Goal: Task Accomplishment & Management: Use online tool/utility

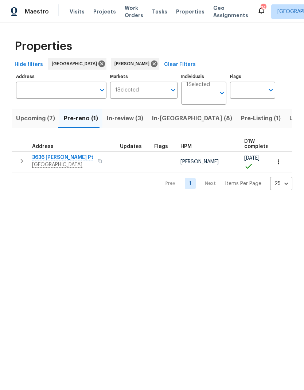
click at [23, 160] on icon "button" at bounding box center [21, 161] width 9 height 9
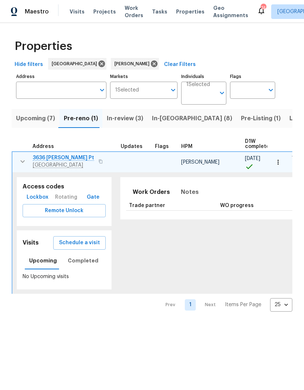
click at [37, 197] on span "Lockbox" at bounding box center [38, 197] width 22 height 9
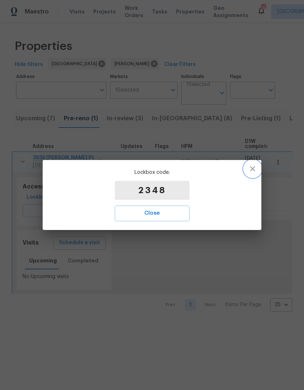
click at [254, 165] on icon "button" at bounding box center [252, 168] width 9 height 9
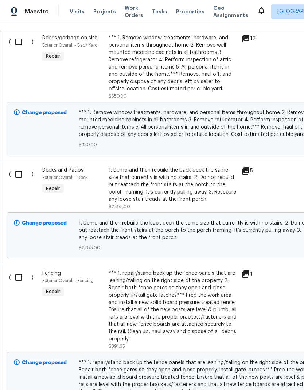
scroll to position [214, 0]
click at [20, 38] on input "checkbox" at bounding box center [21, 41] width 21 height 15
checkbox input "true"
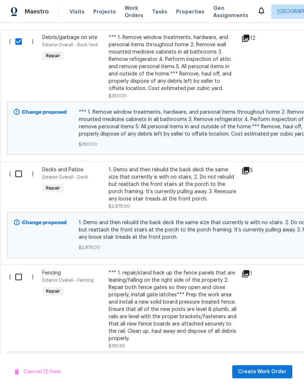
click at [19, 174] on input "checkbox" at bounding box center [21, 173] width 21 height 15
checkbox input "true"
click at [20, 279] on input "checkbox" at bounding box center [21, 276] width 21 height 15
checkbox input "true"
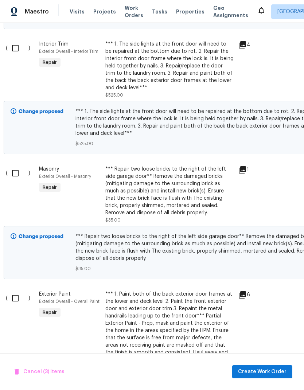
scroll to position [1092, 4]
click at [15, 46] on input "checkbox" at bounding box center [17, 47] width 21 height 15
checkbox input "true"
click at [17, 176] on input "checkbox" at bounding box center [17, 172] width 21 height 15
checkbox input "true"
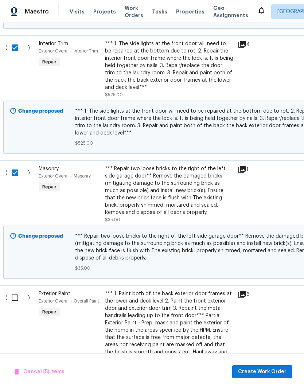
click at [17, 301] on input "checkbox" at bounding box center [17, 297] width 21 height 15
checkbox input "true"
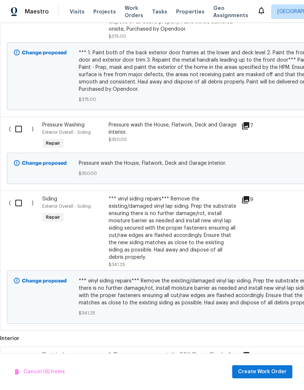
scroll to position [1429, 0]
click at [17, 133] on input "checkbox" at bounding box center [21, 128] width 21 height 15
checkbox input "true"
click at [18, 207] on input "checkbox" at bounding box center [21, 202] width 21 height 15
checkbox input "true"
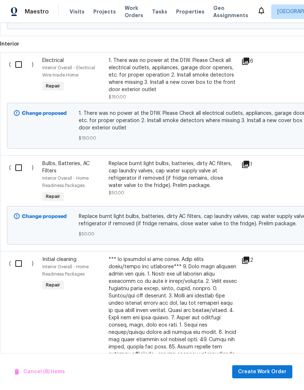
scroll to position [1724, 0]
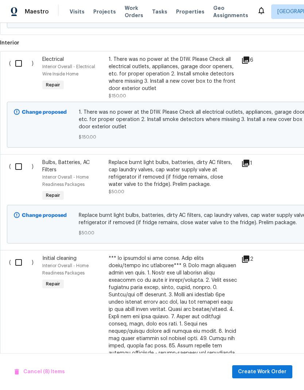
click at [19, 66] on input "checkbox" at bounding box center [21, 63] width 21 height 15
checkbox input "true"
click at [20, 171] on input "checkbox" at bounding box center [21, 166] width 21 height 15
checkbox input "true"
click at [21, 268] on input "checkbox" at bounding box center [21, 262] width 21 height 15
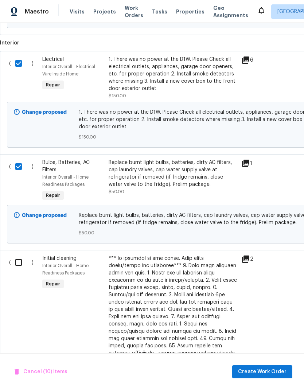
checkbox input "true"
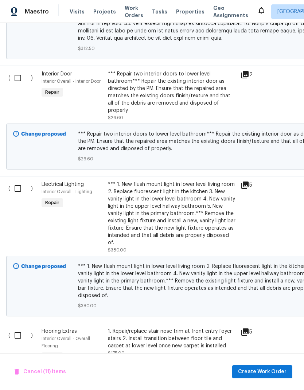
scroll to position [2287, 0]
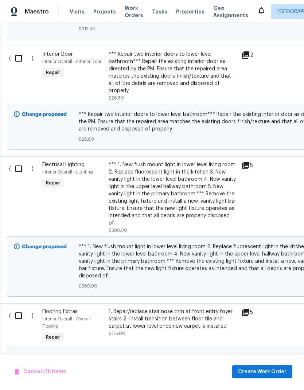
click at [17, 55] on input "checkbox" at bounding box center [21, 58] width 21 height 15
checkbox input "true"
click at [19, 161] on input "checkbox" at bounding box center [21, 168] width 21 height 15
checkbox input "true"
click at [21, 308] on input "checkbox" at bounding box center [21, 315] width 21 height 15
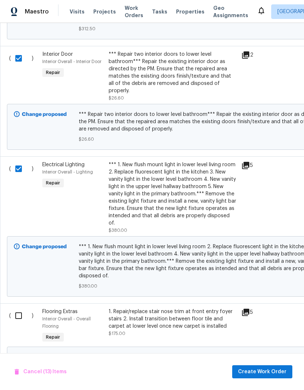
checkbox input "true"
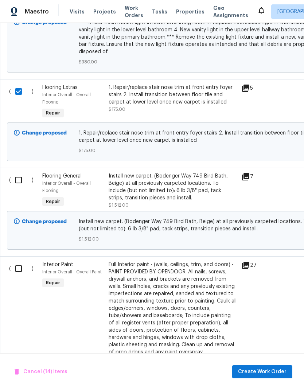
scroll to position [2511, 0]
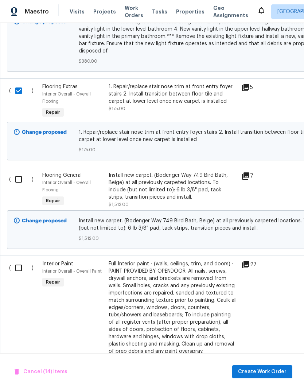
click at [20, 260] on input "checkbox" at bounding box center [21, 267] width 21 height 15
checkbox input "true"
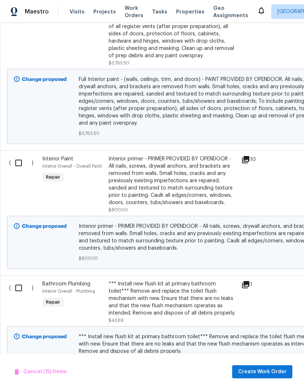
scroll to position [2807, 0]
click at [20, 155] on input "checkbox" at bounding box center [21, 162] width 21 height 15
checkbox input "true"
click at [20, 280] on input "checkbox" at bounding box center [21, 287] width 21 height 15
checkbox input "true"
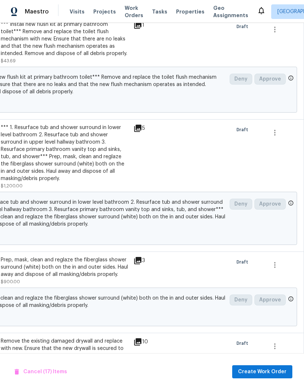
scroll to position [3065, 108]
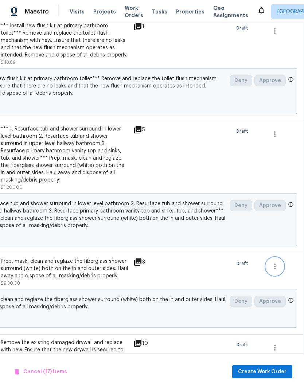
click at [277, 262] on icon "button" at bounding box center [274, 266] width 9 height 9
click at [283, 209] on li "Cancel" at bounding box center [280, 210] width 28 height 12
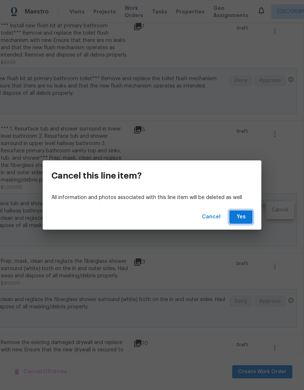
click at [243, 217] on span "Yes" at bounding box center [241, 216] width 12 height 9
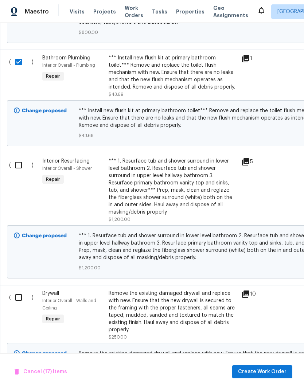
scroll to position [3032, 0]
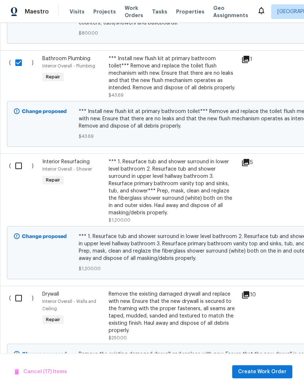
click at [17, 158] on input "checkbox" at bounding box center [21, 165] width 21 height 15
checkbox input "true"
click at [22, 290] on input "checkbox" at bounding box center [21, 297] width 21 height 15
checkbox input "true"
click at [281, 370] on span "Create Work Order" at bounding box center [262, 371] width 48 height 9
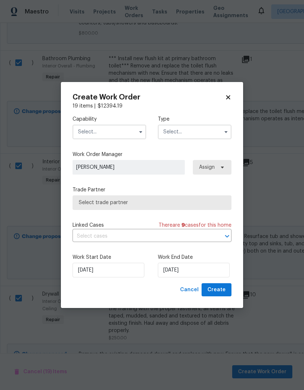
click at [133, 130] on input "text" at bounding box center [110, 132] width 74 height 15
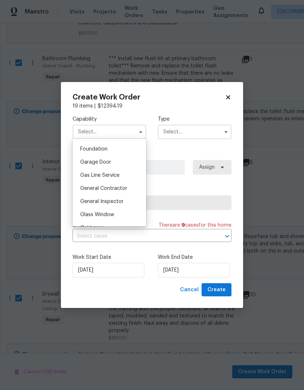
scroll to position [309, 0]
click at [126, 187] on div "General Contractor" at bounding box center [109, 186] width 70 height 13
type input "General Contractor"
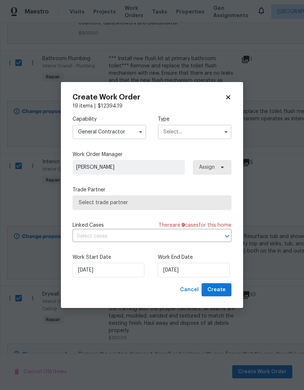
click at [224, 132] on icon "button" at bounding box center [226, 132] width 6 height 6
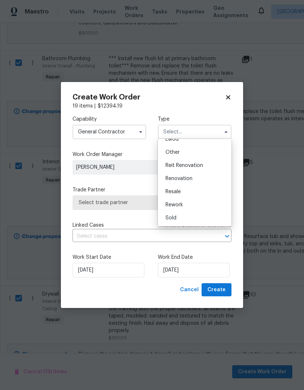
scroll to position [87, 0]
click at [195, 182] on div "Renovation" at bounding box center [195, 178] width 70 height 13
type input "Renovation"
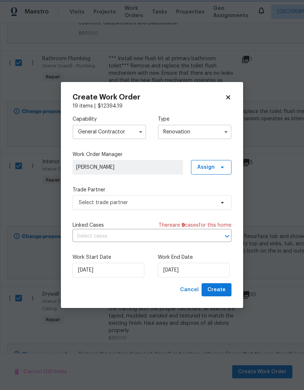
scroll to position [0, 0]
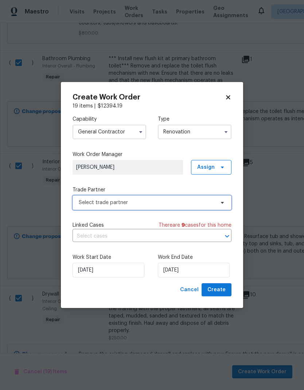
click at [210, 207] on span "Select trade partner" at bounding box center [152, 202] width 159 height 15
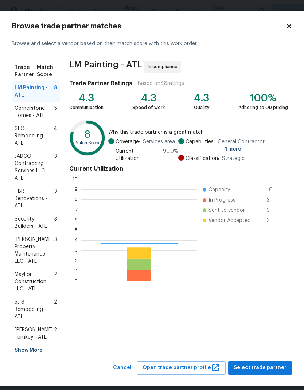
scroll to position [102, 115]
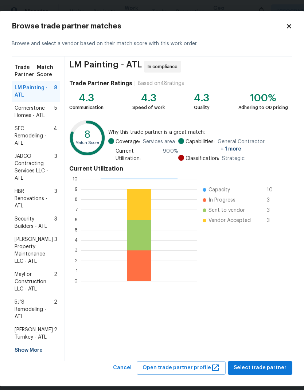
click at [35, 344] on div "Show More" at bounding box center [36, 350] width 48 height 13
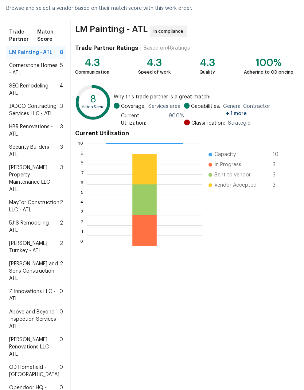
scroll to position [38, 0]
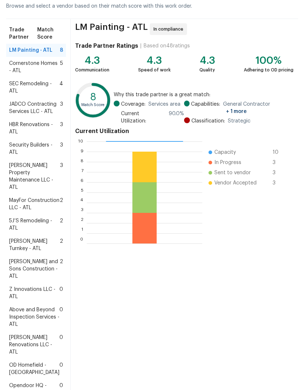
click at [38, 300] on span "Z Innovations LLC - ATL" at bounding box center [34, 293] width 50 height 15
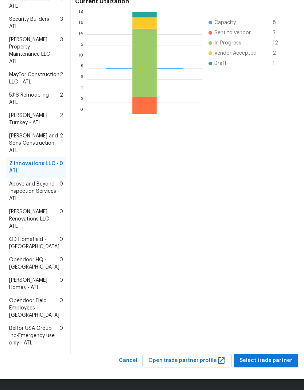
scroll to position [214, 0]
click at [277, 363] on span "Select trade partner" at bounding box center [265, 360] width 53 height 9
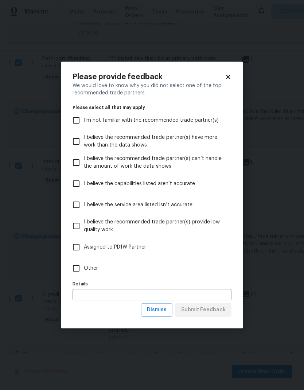
scroll to position [0, 0]
click at [79, 268] on input "Other" at bounding box center [75, 268] width 15 height 15
checkbox input "true"
click at [99, 294] on input "text" at bounding box center [152, 294] width 159 height 11
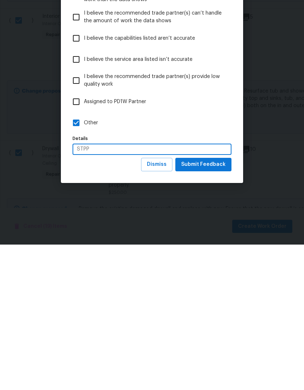
type input "STPP"
click at [213, 305] on span "Submit Feedback" at bounding box center [203, 309] width 44 height 9
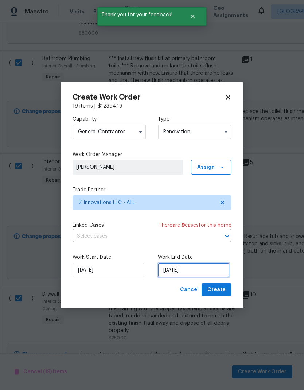
click at [214, 269] on input "[DATE]" at bounding box center [194, 270] width 72 height 15
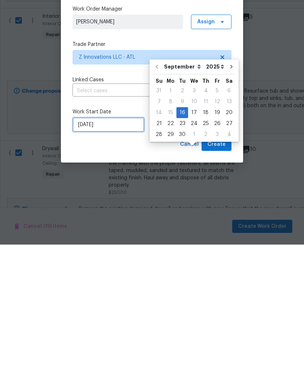
click at [116, 263] on input "[DATE]" at bounding box center [109, 270] width 72 height 15
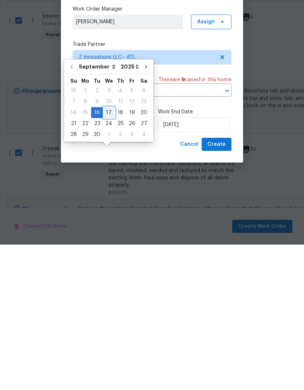
click at [108, 253] on div "17" at bounding box center [109, 258] width 12 height 10
type input "[DATE]"
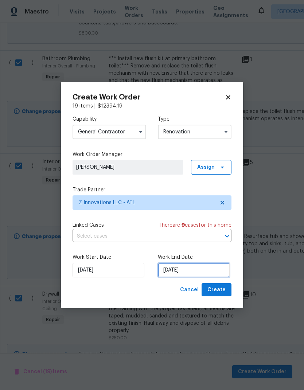
click at [198, 270] on input "[DATE]" at bounding box center [194, 270] width 72 height 15
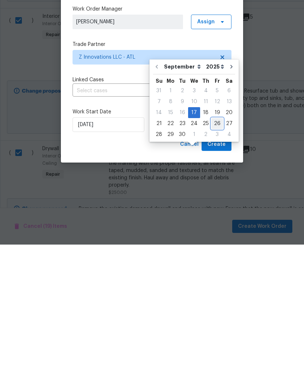
click at [213, 264] on div "26" at bounding box center [217, 269] width 12 height 10
type input "[DATE]"
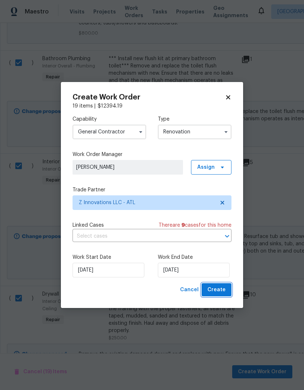
click at [221, 290] on span "Create" at bounding box center [216, 289] width 18 height 9
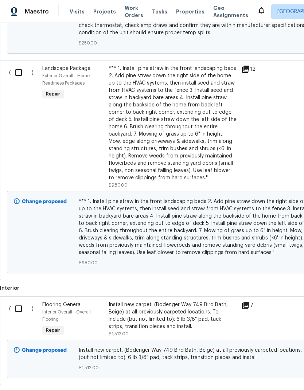
scroll to position [467, 0]
click at [16, 74] on input "checkbox" at bounding box center [21, 71] width 21 height 15
checkbox input "true"
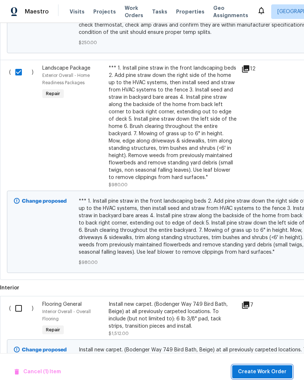
click at [270, 373] on span "Create Work Order" at bounding box center [262, 371] width 48 height 9
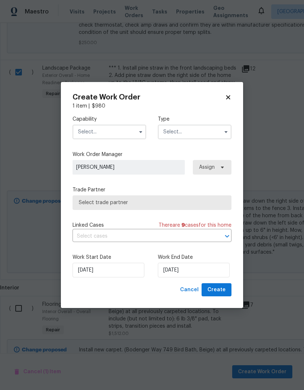
click at [134, 129] on input "text" at bounding box center [110, 132] width 74 height 15
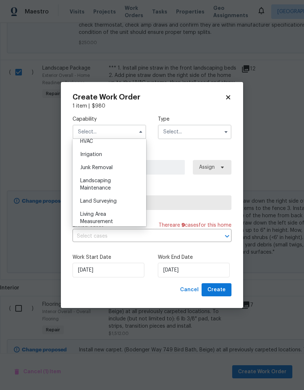
scroll to position [446, 0]
click at [117, 186] on div "Landscaping Maintenance" at bounding box center [109, 185] width 70 height 20
type input "Landscaping Maintenance"
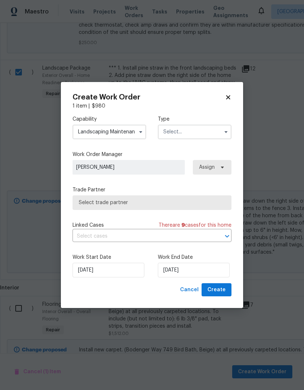
click at [200, 134] on input "text" at bounding box center [195, 132] width 74 height 15
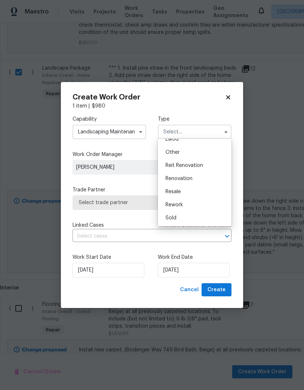
scroll to position [87, 0]
click at [193, 180] on div "Renovation" at bounding box center [195, 178] width 70 height 13
type input "Renovation"
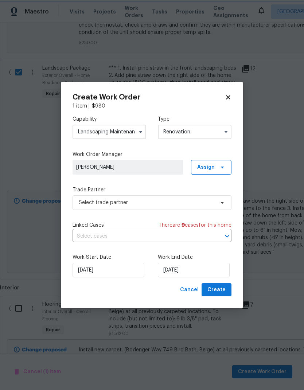
scroll to position [0, 0]
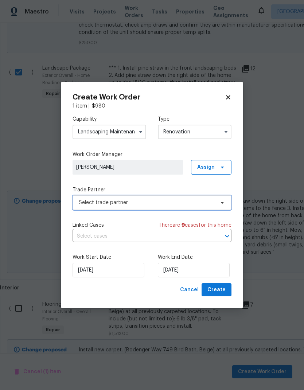
click at [192, 203] on span "Select trade partner" at bounding box center [147, 202] width 136 height 7
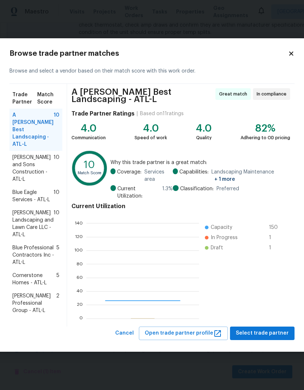
scroll to position [102, 113]
click at [30, 159] on span "Reyes and Sons Construction - ATL-L" at bounding box center [32, 168] width 41 height 29
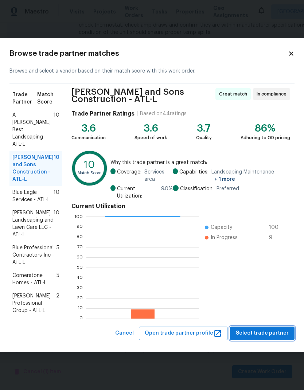
click at [277, 333] on span "Select trade partner" at bounding box center [262, 333] width 53 height 9
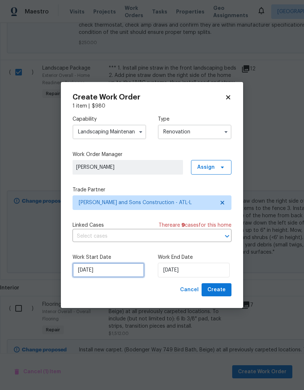
click at [123, 273] on input "[DATE]" at bounding box center [109, 270] width 72 height 15
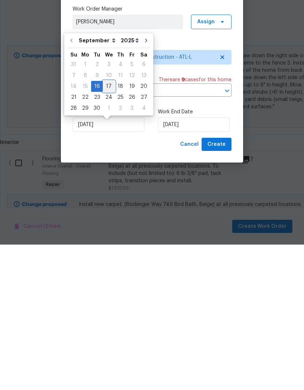
click at [109, 227] on div "17" at bounding box center [109, 232] width 12 height 10
type input "[DATE]"
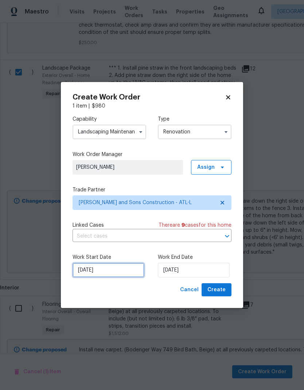
click at [119, 271] on input "[DATE]" at bounding box center [109, 270] width 72 height 15
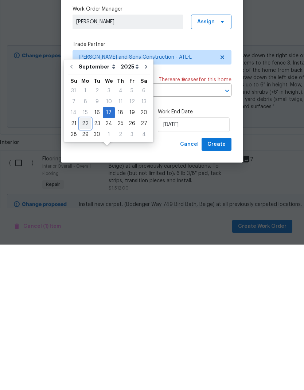
click at [86, 264] on div "22" at bounding box center [85, 269] width 12 height 10
type input "[DATE]"
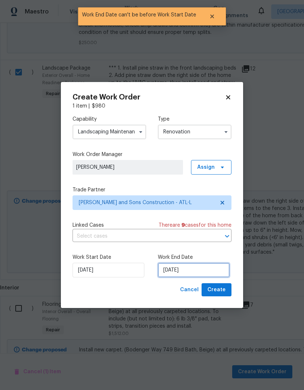
click at [198, 273] on input "[DATE]" at bounding box center [194, 270] width 72 height 15
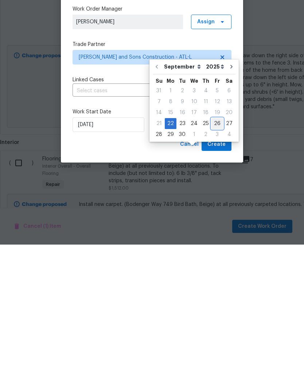
click at [213, 264] on div "26" at bounding box center [217, 269] width 12 height 10
type input "[DATE]"
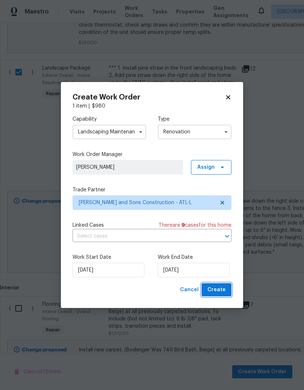
click at [218, 293] on span "Create" at bounding box center [216, 289] width 18 height 9
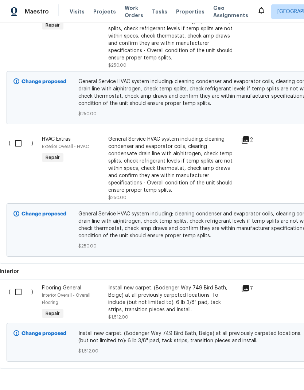
scroll to position [290, 0]
click at [21, 284] on input "checkbox" at bounding box center [21, 291] width 21 height 15
checkbox input "true"
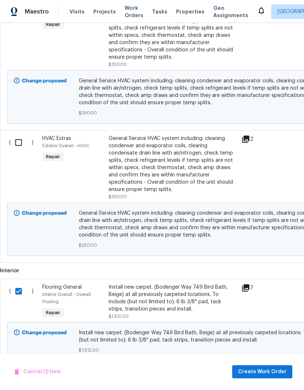
scroll to position [290, 0]
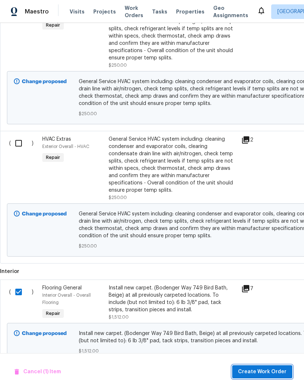
click at [275, 373] on span "Create Work Order" at bounding box center [262, 371] width 48 height 9
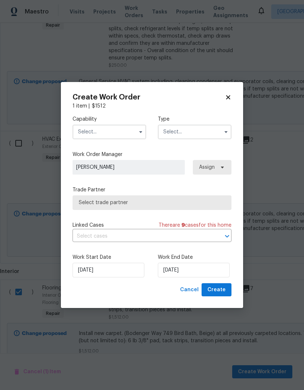
click at [132, 130] on input "text" at bounding box center [110, 132] width 74 height 15
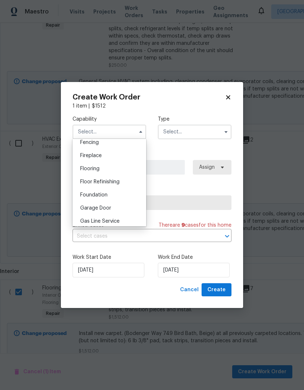
scroll to position [255, 0]
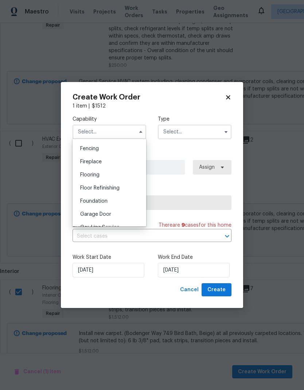
click at [124, 178] on div "Flooring" at bounding box center [109, 174] width 70 height 13
type input "Flooring"
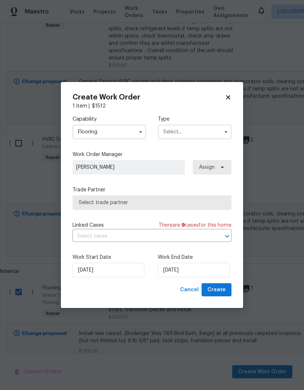
click at [202, 133] on input "text" at bounding box center [195, 132] width 74 height 15
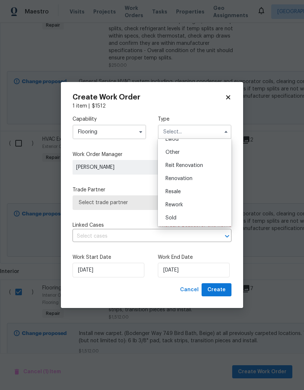
scroll to position [87, 0]
click at [195, 179] on div "Renovation" at bounding box center [195, 178] width 70 height 13
type input "Renovation"
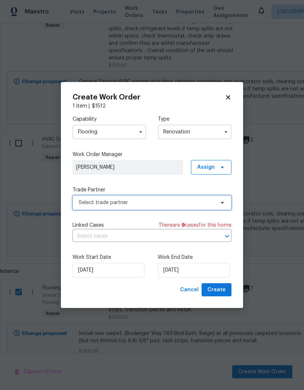
click at [173, 205] on span "Select trade partner" at bounding box center [147, 202] width 136 height 7
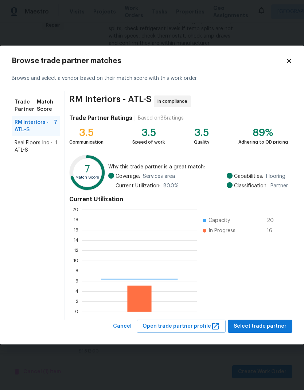
scroll to position [102, 115]
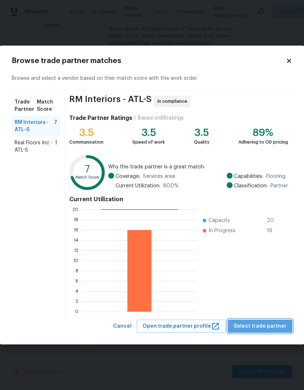
click at [280, 324] on span "Select trade partner" at bounding box center [260, 326] width 53 height 9
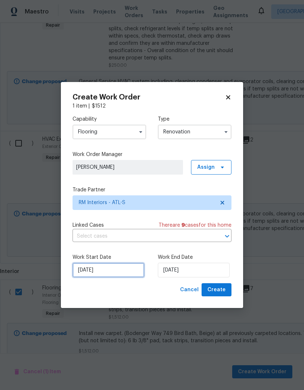
click at [127, 268] on input "[DATE]" at bounding box center [109, 270] width 72 height 15
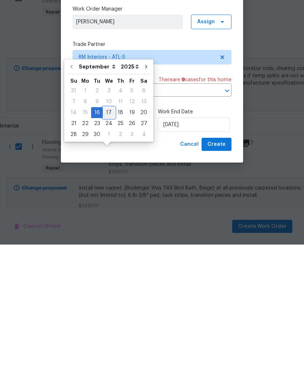
click at [106, 253] on div "17" at bounding box center [109, 258] width 12 height 10
type input "[DATE]"
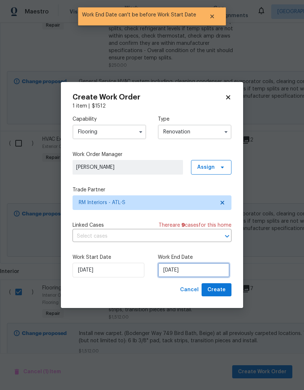
click at [199, 269] on input "[DATE]" at bounding box center [194, 270] width 72 height 15
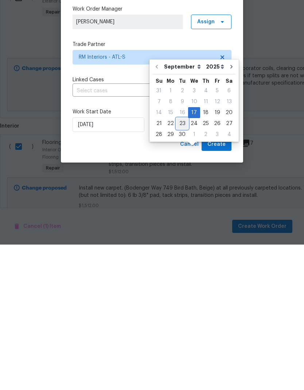
click at [180, 264] on div "23" at bounding box center [182, 269] width 12 height 10
type input "[DATE]"
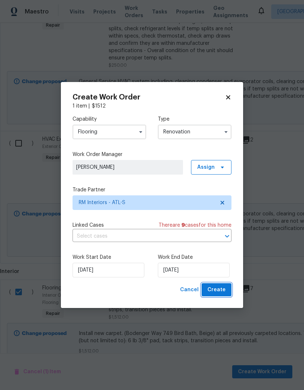
click at [223, 290] on span "Create" at bounding box center [216, 289] width 18 height 9
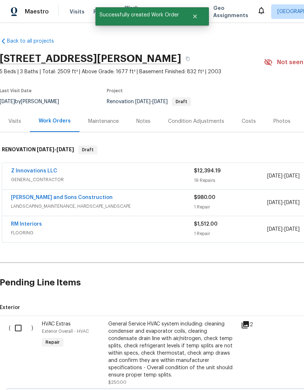
scroll to position [0, 0]
click at [50, 168] on link "Z Innovations LLC" at bounding box center [34, 170] width 46 height 5
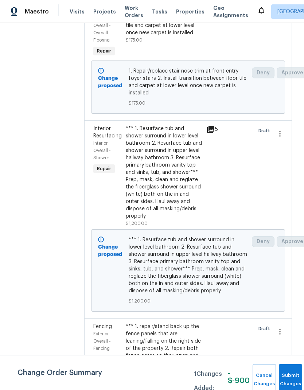
scroll to position [2906, 2]
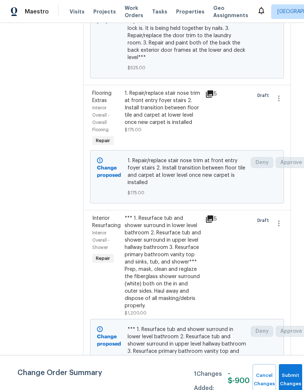
scroll to position [2828, 2]
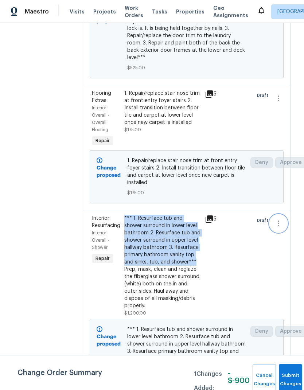
click at [279, 219] on icon "button" at bounding box center [278, 223] width 9 height 9
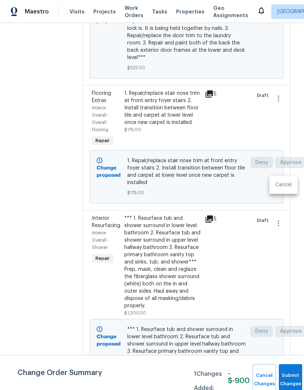
click at [282, 187] on li "Cancel" at bounding box center [283, 185] width 28 height 12
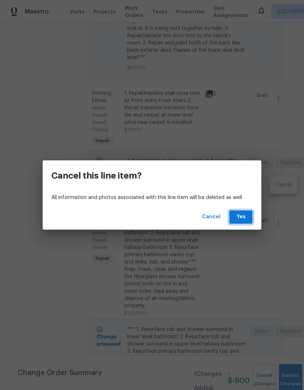
click at [238, 218] on span "Yes" at bounding box center [241, 216] width 12 height 9
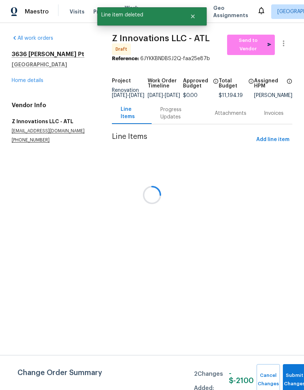
scroll to position [0, 0]
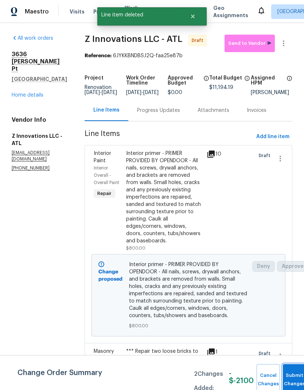
click at [292, 376] on button "Submit Changes" at bounding box center [294, 379] width 23 height 31
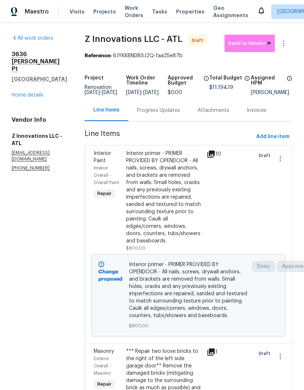
click at [39, 93] on link "Home details" at bounding box center [28, 95] width 32 height 5
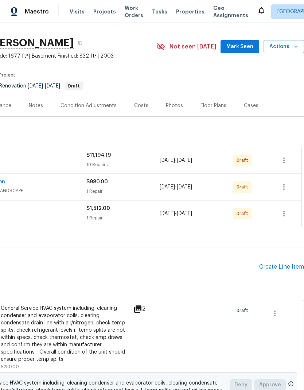
scroll to position [16, 108]
click at [275, 268] on div "Create Line Item" at bounding box center [281, 266] width 45 height 7
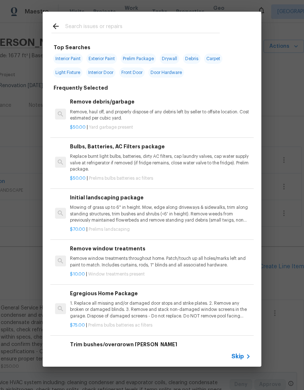
click at [107, 24] on input "text" at bounding box center [142, 27] width 154 height 11
type input "Resu"
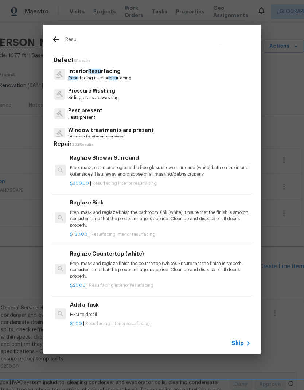
click at [117, 73] on p "Interior Resu rfacing" at bounding box center [99, 71] width 63 height 8
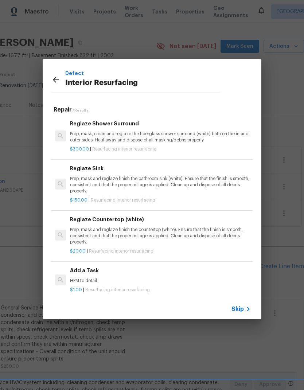
click at [144, 140] on p "Prep, mask, clean and reglaze the fiberglass shower surround (white) both on th…" at bounding box center [160, 137] width 181 height 12
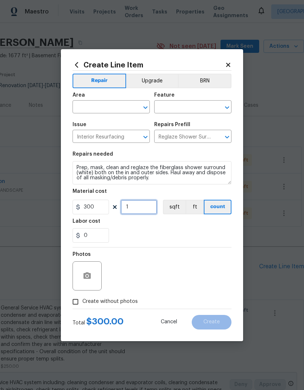
click at [147, 207] on input "1" at bounding box center [139, 207] width 36 height 15
type input "4"
click at [116, 106] on input "text" at bounding box center [101, 107] width 57 height 11
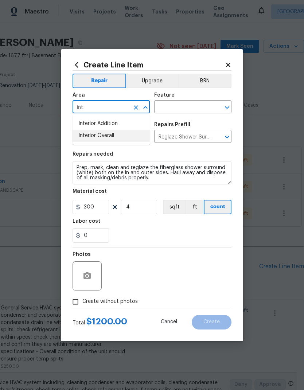
click at [116, 137] on li "Interior Overall" at bounding box center [111, 136] width 77 height 12
type input "Interior Overall"
click at [189, 106] on input "text" at bounding box center [182, 107] width 57 height 11
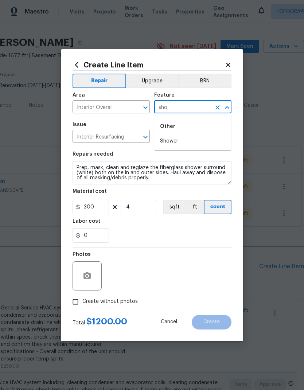
click at [179, 141] on li "Shower" at bounding box center [192, 141] width 77 height 12
type input "Shower"
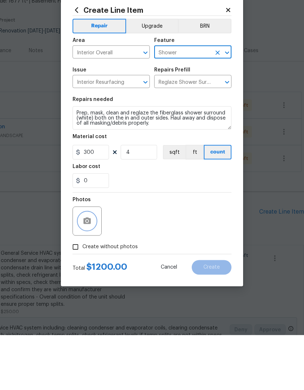
click at [93, 267] on button "button" at bounding box center [86, 275] width 17 height 17
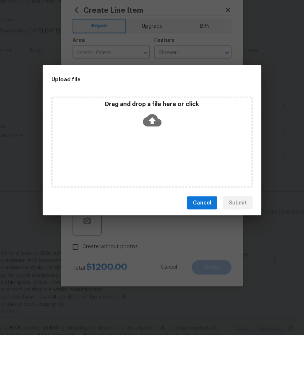
scroll to position [29, 0]
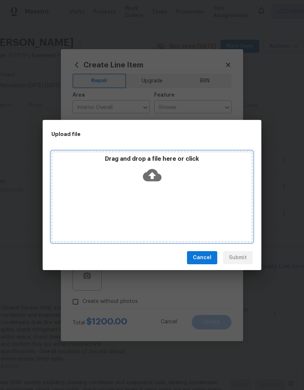
click at [153, 175] on icon at bounding box center [152, 175] width 19 height 19
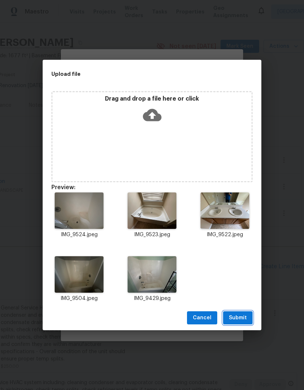
click at [243, 320] on span "Submit" at bounding box center [238, 317] width 18 height 9
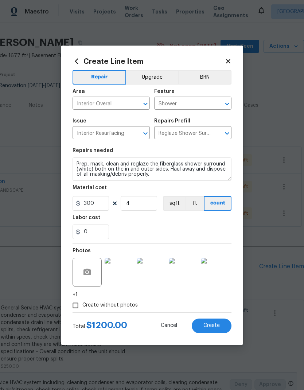
click at [221, 326] on button "Create" at bounding box center [212, 325] width 40 height 15
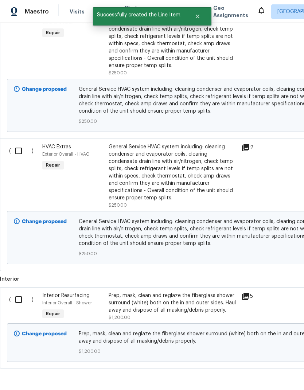
scroll to position [309, 0]
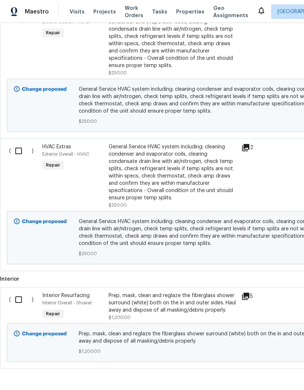
click at [20, 292] on input "checkbox" at bounding box center [21, 299] width 21 height 15
checkbox input "true"
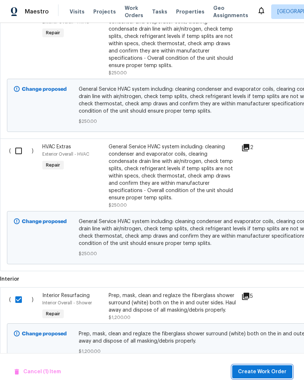
click at [278, 373] on span "Create Work Order" at bounding box center [262, 371] width 48 height 9
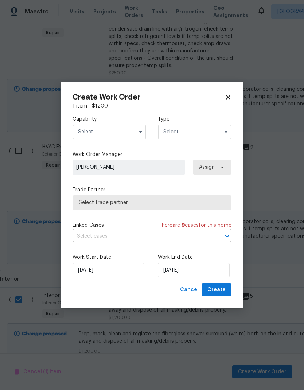
click at [124, 131] on input "text" at bounding box center [110, 132] width 74 height 15
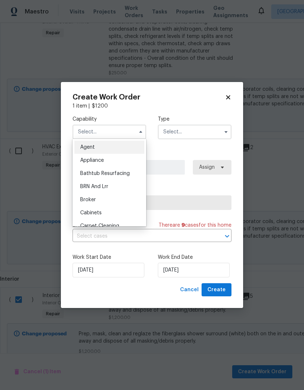
click at [127, 175] on span "Bathtub Resurfacing" at bounding box center [105, 173] width 50 height 5
type input "Bathtub Resurfacing"
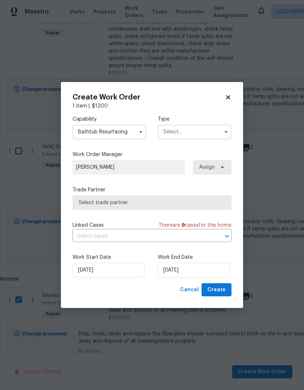
click at [205, 133] on input "text" at bounding box center [195, 132] width 74 height 15
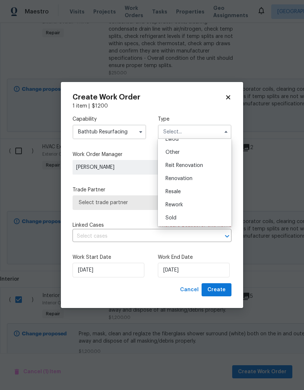
scroll to position [87, 0]
click at [193, 180] on div "Renovation" at bounding box center [195, 178] width 70 height 13
type input "Renovation"
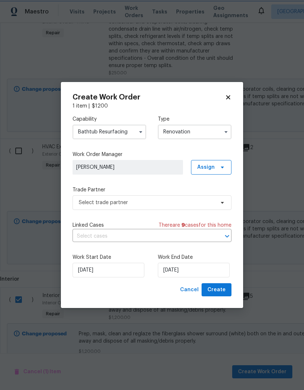
scroll to position [0, 0]
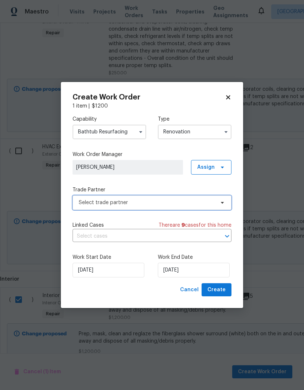
click at [180, 202] on span "Select trade partner" at bounding box center [147, 202] width 136 height 7
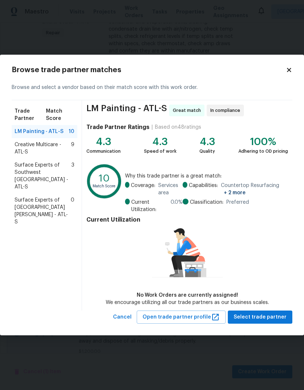
click at [41, 146] on span "Creative Multicare - ATL-S" at bounding box center [43, 148] width 56 height 15
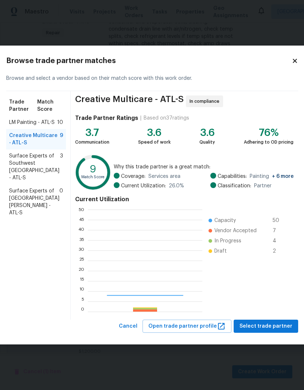
scroll to position [102, 114]
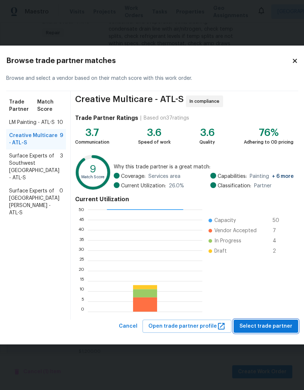
click at [280, 327] on span "Select trade partner" at bounding box center [265, 326] width 53 height 9
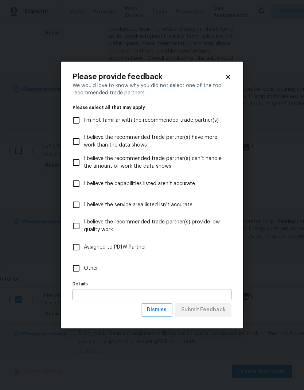
click at [78, 272] on input "Other" at bounding box center [75, 268] width 15 height 15
checkbox input "true"
click at [210, 313] on span "Submit Feedback" at bounding box center [203, 309] width 44 height 9
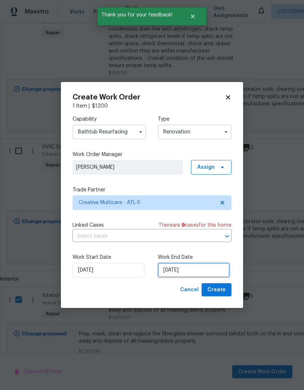
click at [211, 272] on input "[DATE]" at bounding box center [194, 270] width 72 height 15
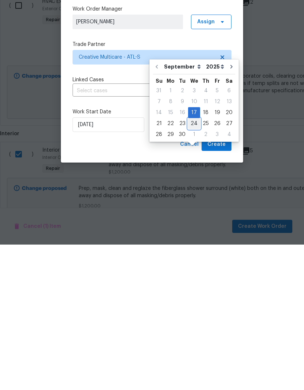
click at [195, 264] on div "24" at bounding box center [194, 269] width 12 height 10
type input "[DATE]"
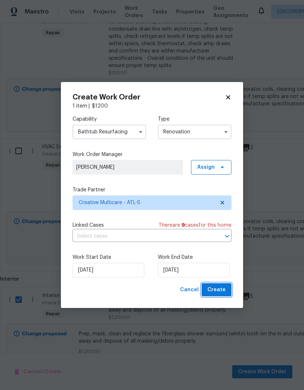
click at [223, 292] on span "Create" at bounding box center [216, 289] width 18 height 9
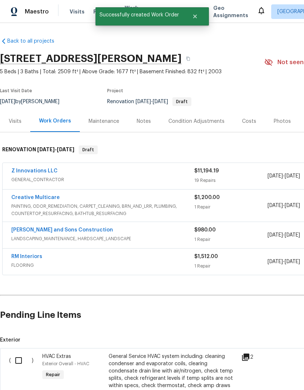
scroll to position [0, 0]
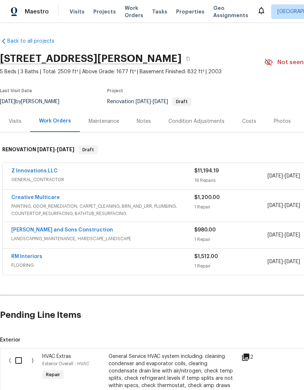
click at [46, 169] on link "Z Innovations LLC" at bounding box center [34, 170] width 46 height 5
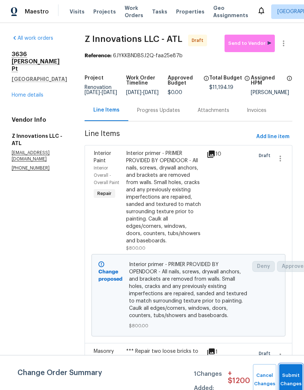
click at [292, 377] on button "Submit Changes" at bounding box center [290, 379] width 23 height 31
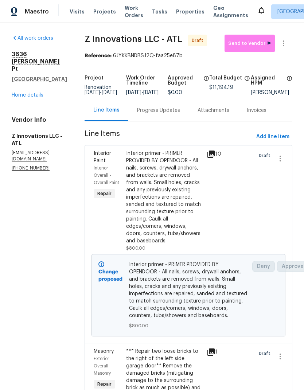
click at [167, 114] on div "Progress Updates" at bounding box center [158, 110] width 43 height 7
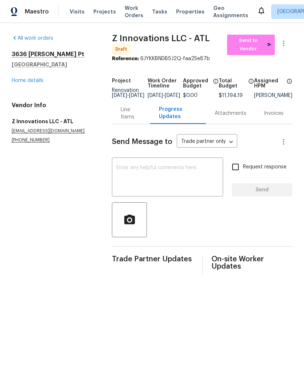
click at [158, 172] on textarea at bounding box center [167, 178] width 102 height 26
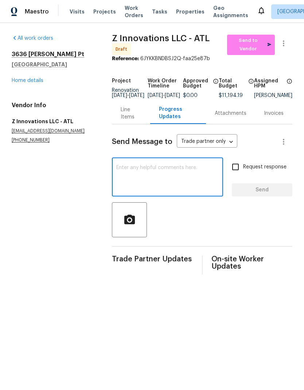
click at [157, 171] on textarea at bounding box center [167, 178] width 102 height 26
paste textarea "All the carpet is being replaced in this home. This work will be done by… RM In…"
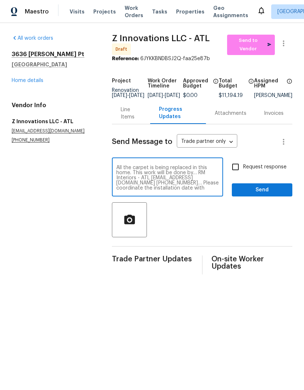
type textarea "All the carpet is being replaced in this home. This work will be done by… RM In…"
click at [256, 195] on span "Send" at bounding box center [262, 189] width 49 height 9
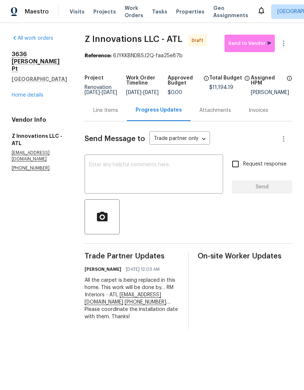
click at [129, 169] on textarea at bounding box center [154, 175] width 130 height 26
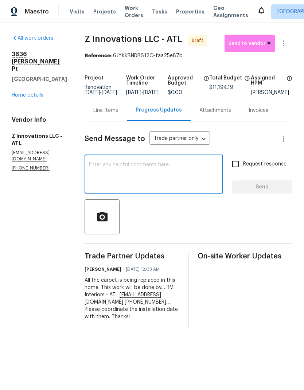
click at [127, 168] on textarea at bounding box center [154, 175] width 130 height 26
paste textarea "The resurfacing work will be done by… Creative Multicare - ATLhomeservice@creat…"
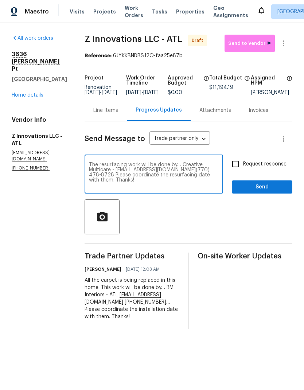
type textarea "The resurfacing work will be done by… Creative Multicare - ATLhomeservice@creat…"
click at [272, 192] on span "Send" at bounding box center [262, 187] width 49 height 9
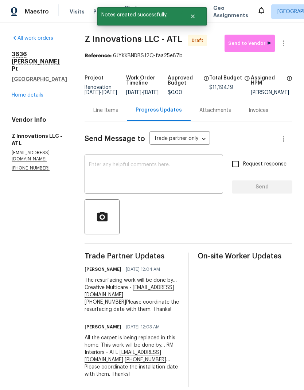
click at [141, 171] on textarea at bounding box center [154, 175] width 130 height 26
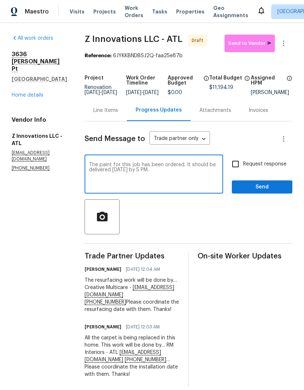
type textarea "The paint for this job has been ordered. It should be delivered tomorrow by 5 P…"
click at [268, 190] on span "Send" at bounding box center [262, 187] width 49 height 9
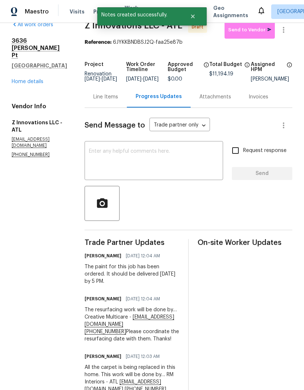
scroll to position [13, 0]
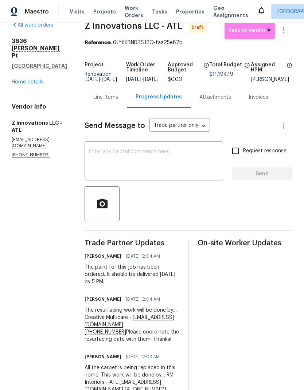
click at [36, 79] on link "Home details" at bounding box center [28, 81] width 32 height 5
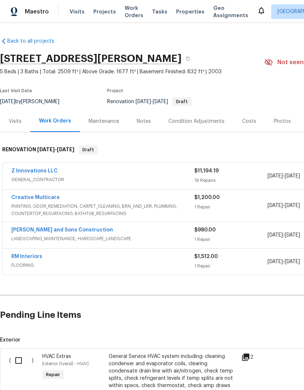
click at [50, 197] on link "Creative Multicare" at bounding box center [35, 197] width 48 height 5
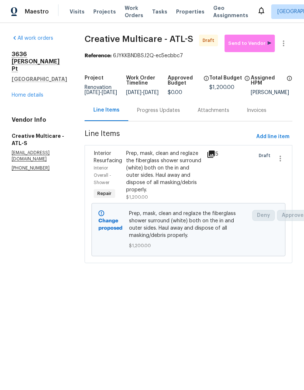
click at [170, 114] on div "Progress Updates" at bounding box center [158, 110] width 43 height 7
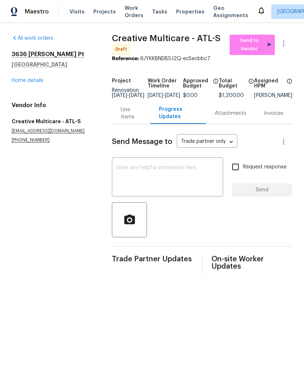
click at [157, 170] on textarea at bounding box center [167, 178] width 102 height 26
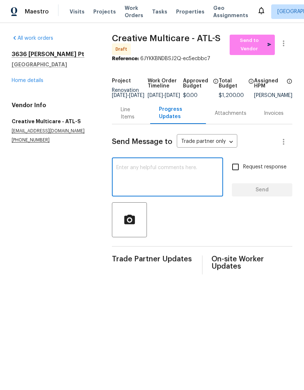
click at [158, 170] on textarea at bounding box center [167, 178] width 102 height 26
paste textarea "The GC assigned to this property is… Z Innovations LLC - ATL reno@zinnovationsg…"
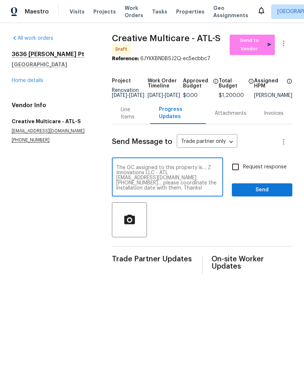
type textarea "The GC assigned to this property is… Z Innovations LLC - ATL reno@zinnovationsg…"
click at [254, 191] on span "Send" at bounding box center [262, 189] width 49 height 9
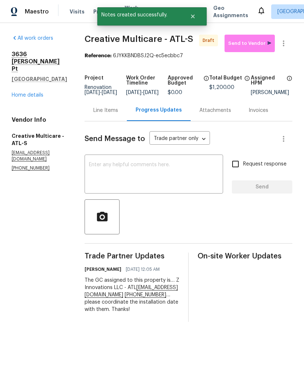
click at [38, 93] on link "Home details" at bounding box center [28, 95] width 32 height 5
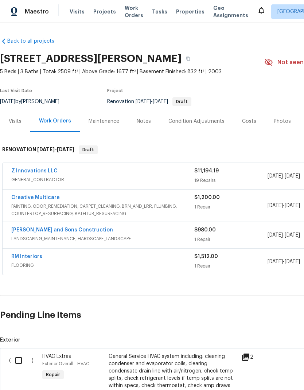
click at [36, 259] on link "RM Interiors" at bounding box center [26, 256] width 31 height 5
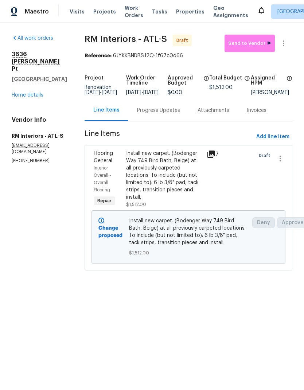
click at [168, 114] on div "Progress Updates" at bounding box center [158, 110] width 43 height 7
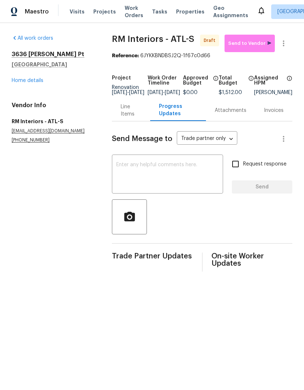
click at [156, 171] on textarea at bounding box center [167, 175] width 102 height 26
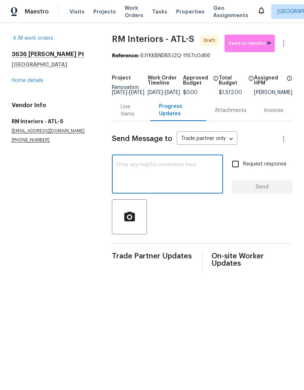
click at [156, 171] on textarea at bounding box center [167, 175] width 102 height 26
paste textarea "The GC assigned to this property is… Z Innovations LLC - ATL reno@zinnovationsg…"
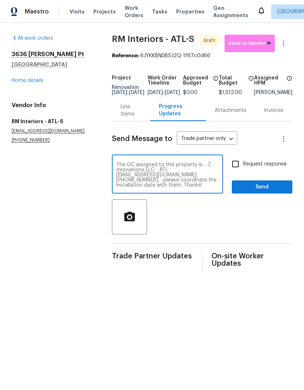
type textarea "The GC assigned to this property is… Z Innovations LLC - ATL reno@zinnovationsg…"
click at [268, 192] on span "Send" at bounding box center [262, 187] width 49 height 9
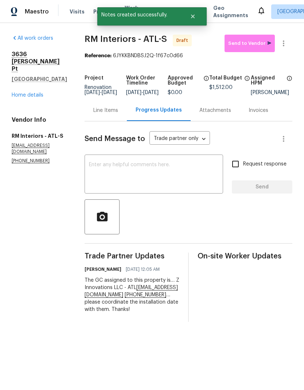
click at [38, 93] on link "Home details" at bounding box center [28, 95] width 32 height 5
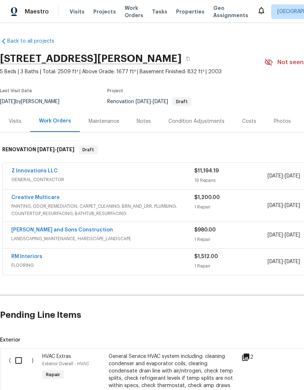
click at [249, 120] on div "Costs" at bounding box center [249, 121] width 14 height 7
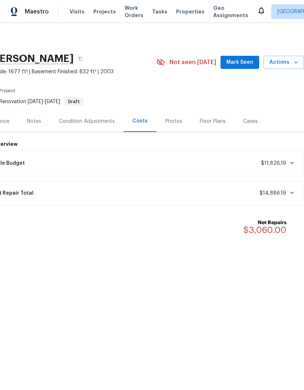
scroll to position [0, 108]
click at [291, 163] on icon at bounding box center [292, 163] width 4 height 2
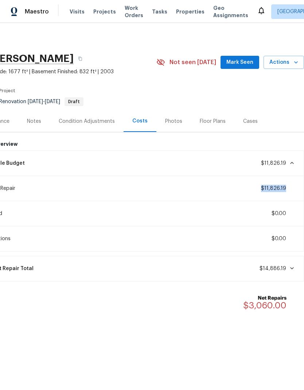
copy span "$11,826.19"
